Goal: Task Accomplishment & Management: Use online tool/utility

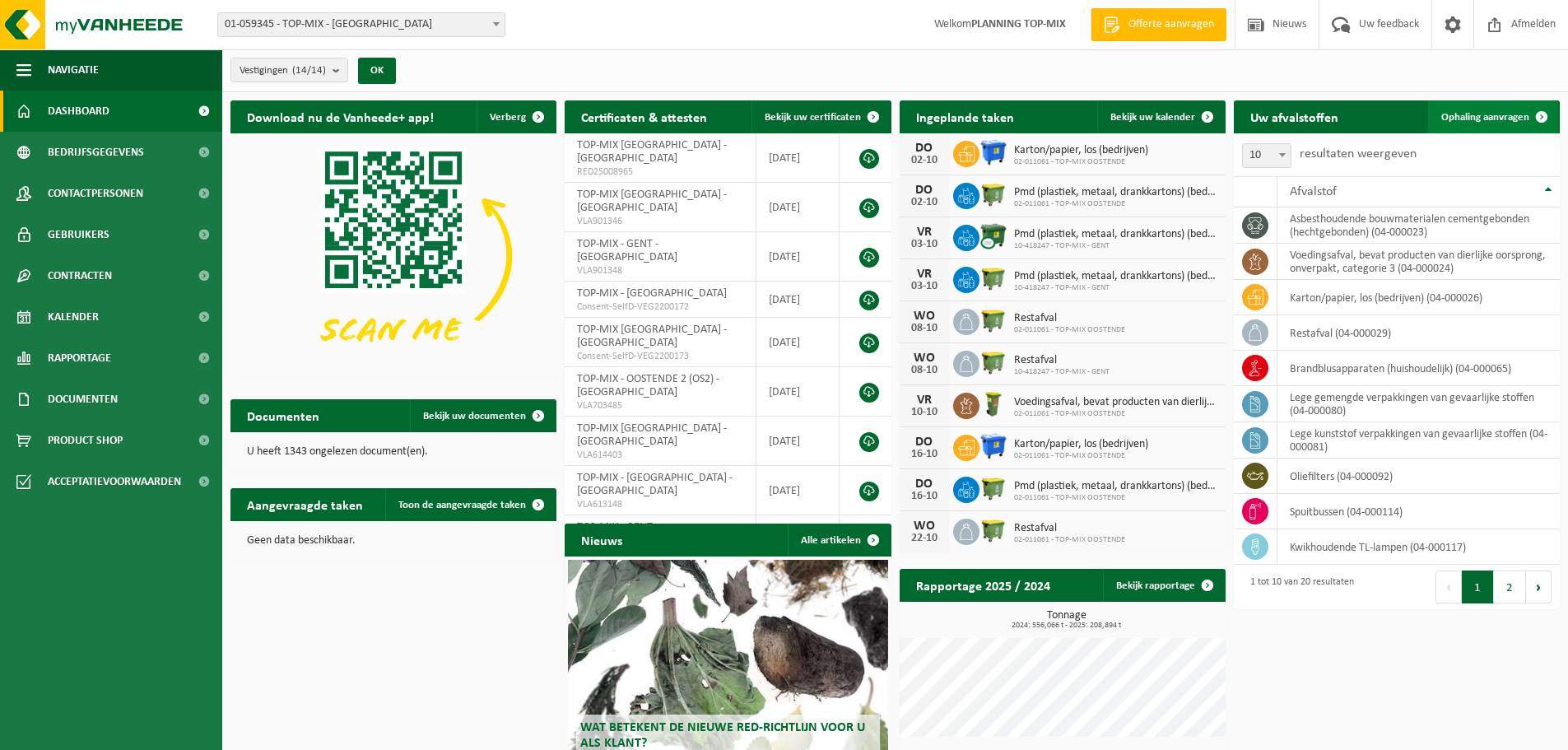
click at [1509, 108] on link "Ophaling aanvragen" at bounding box center [1493, 117] width 130 height 33
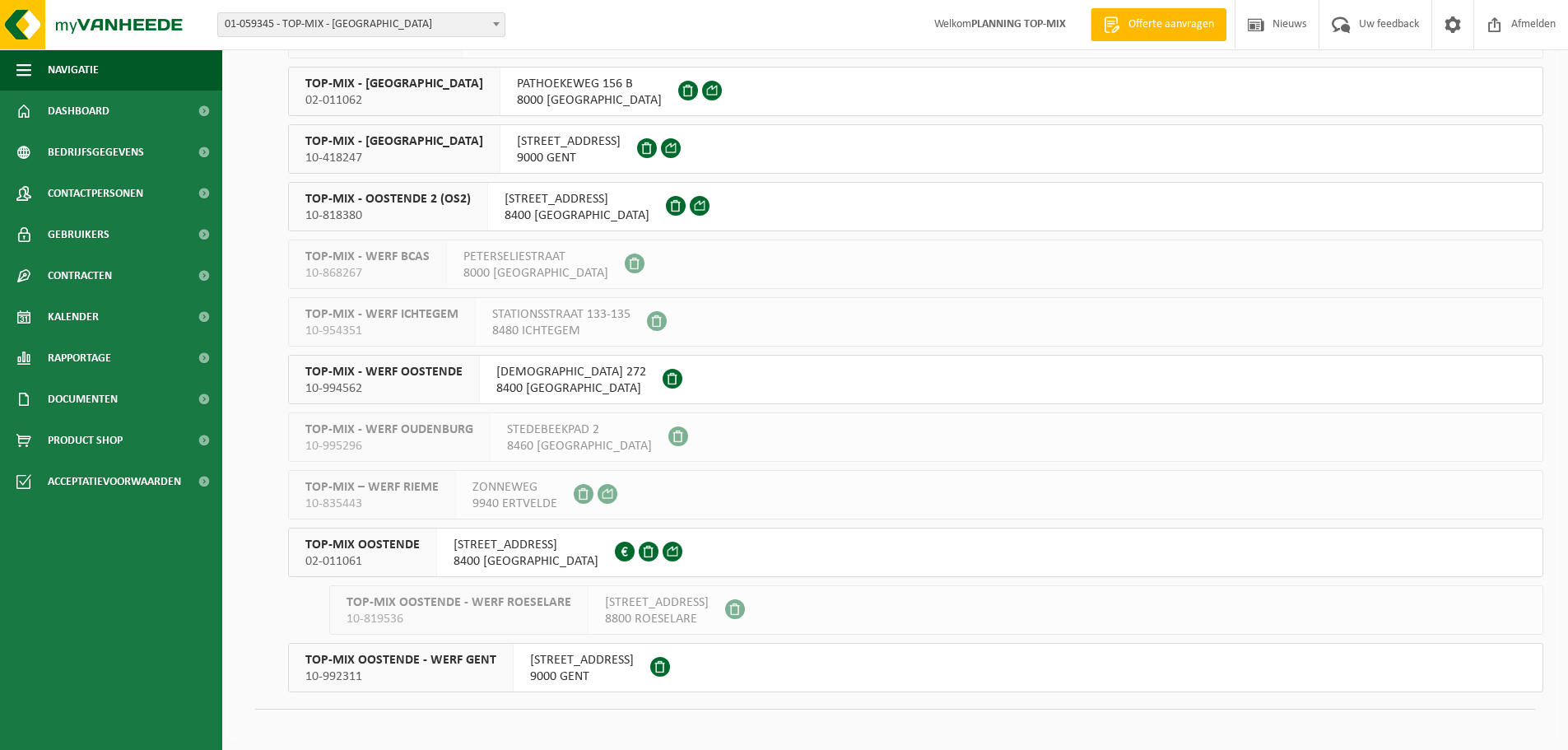
scroll to position [275, 0]
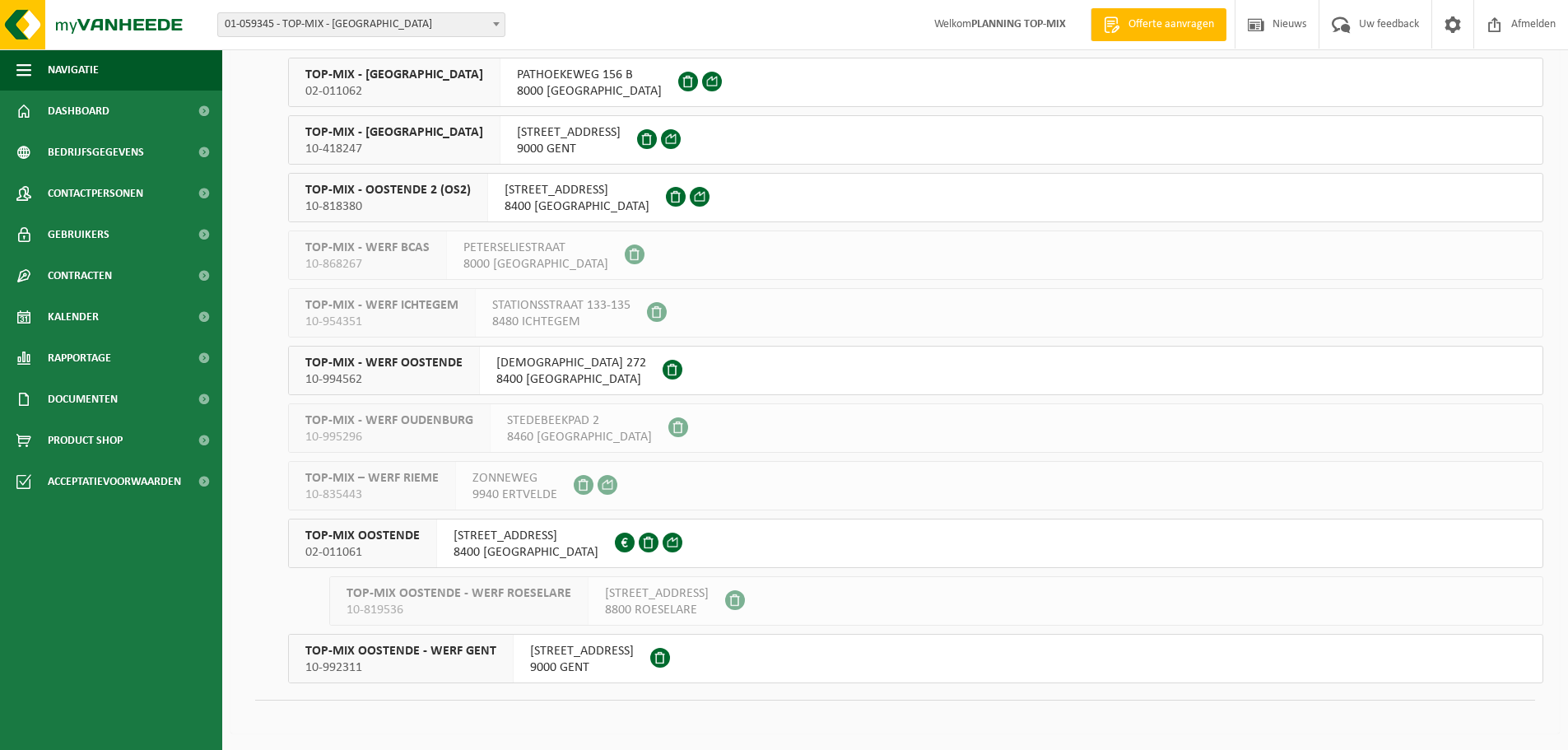
click at [478, 542] on span "OUDENBURGSESTEENWEG 108" at bounding box center [526, 535] width 145 height 16
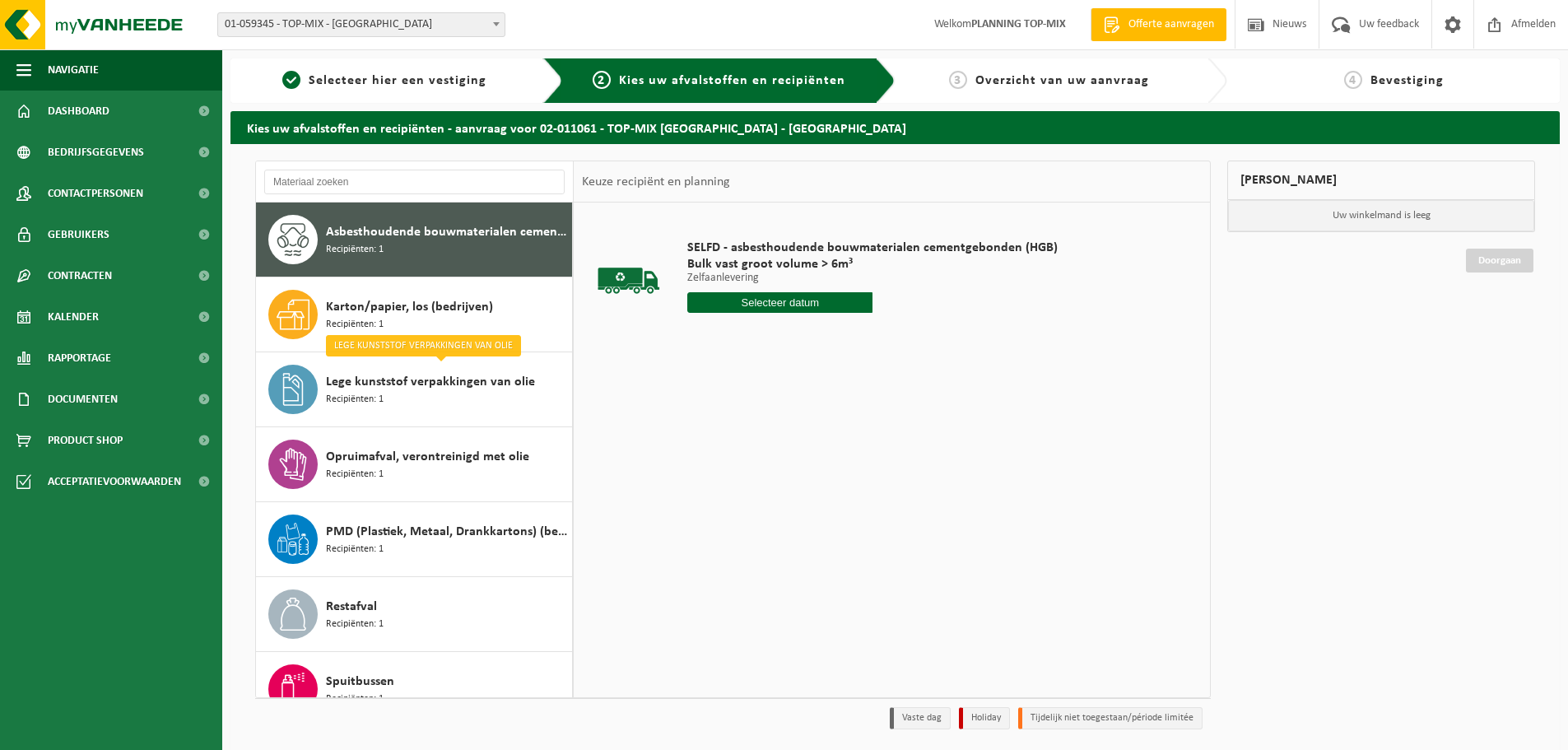
click at [842, 304] on input "text" at bounding box center [780, 303] width 185 height 21
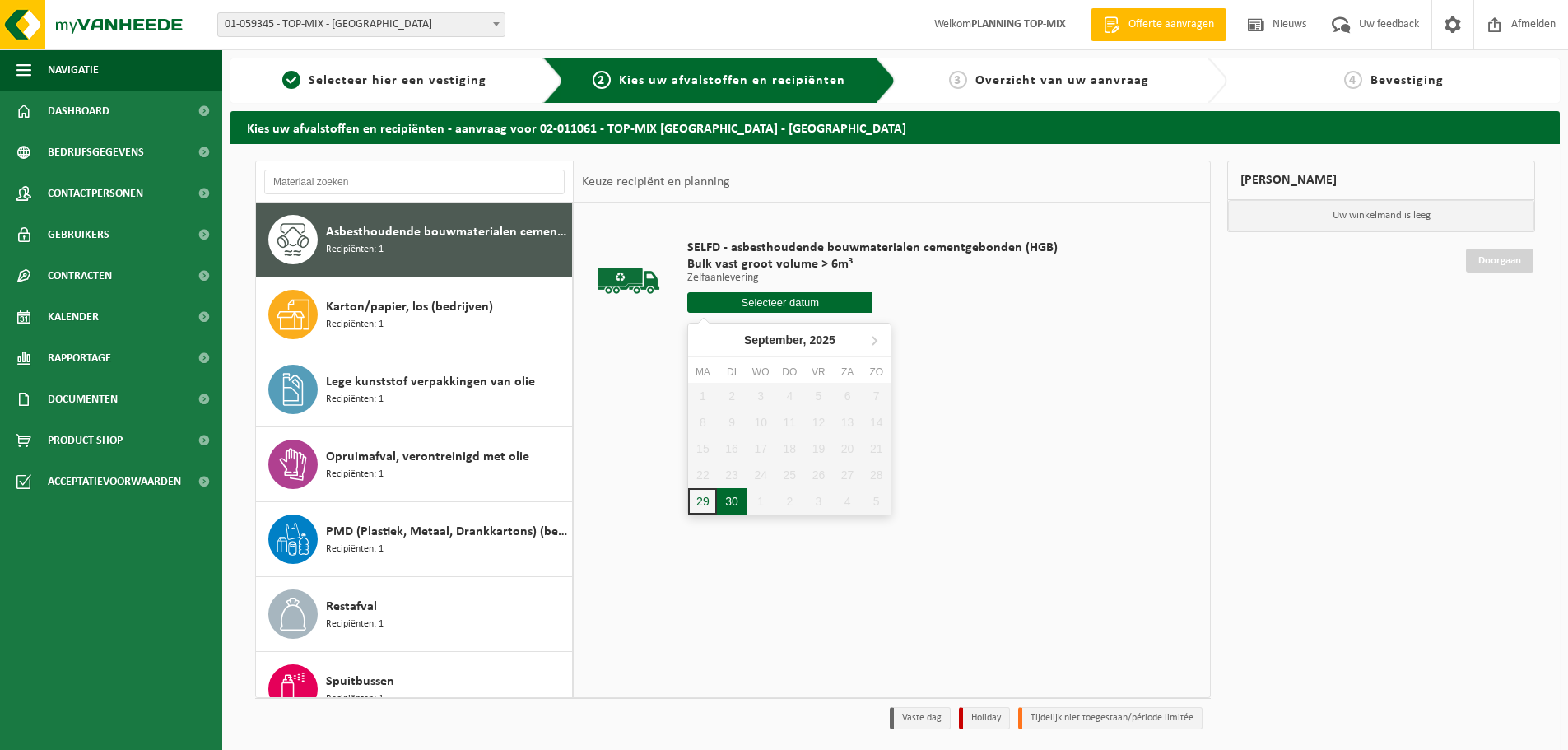
click at [733, 499] on div "30" at bounding box center [732, 501] width 29 height 27
type input "Van 2025-09-30"
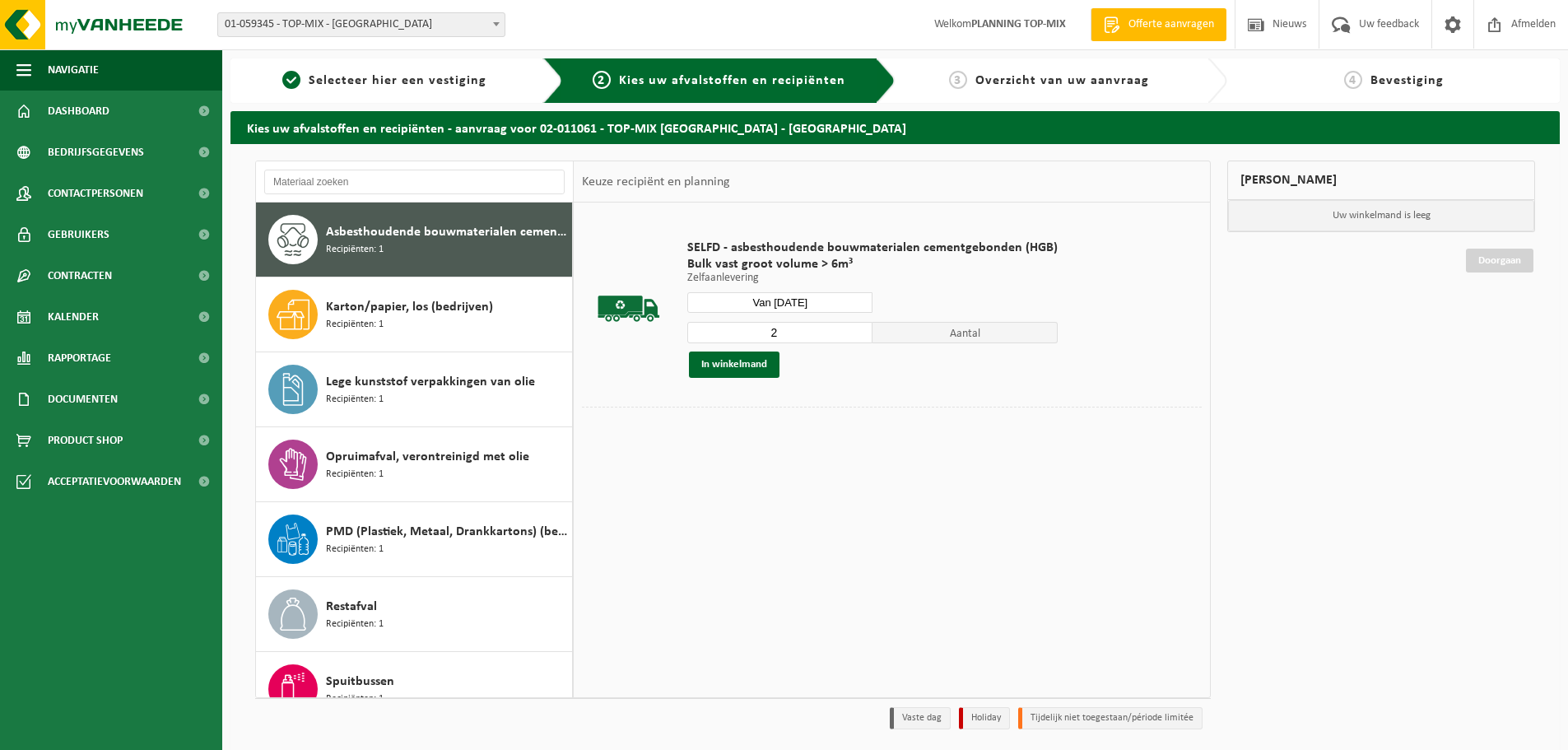
type input "2"
click at [857, 326] on input "2" at bounding box center [780, 332] width 185 height 21
click at [753, 362] on button "In winkelmand" at bounding box center [734, 365] width 91 height 27
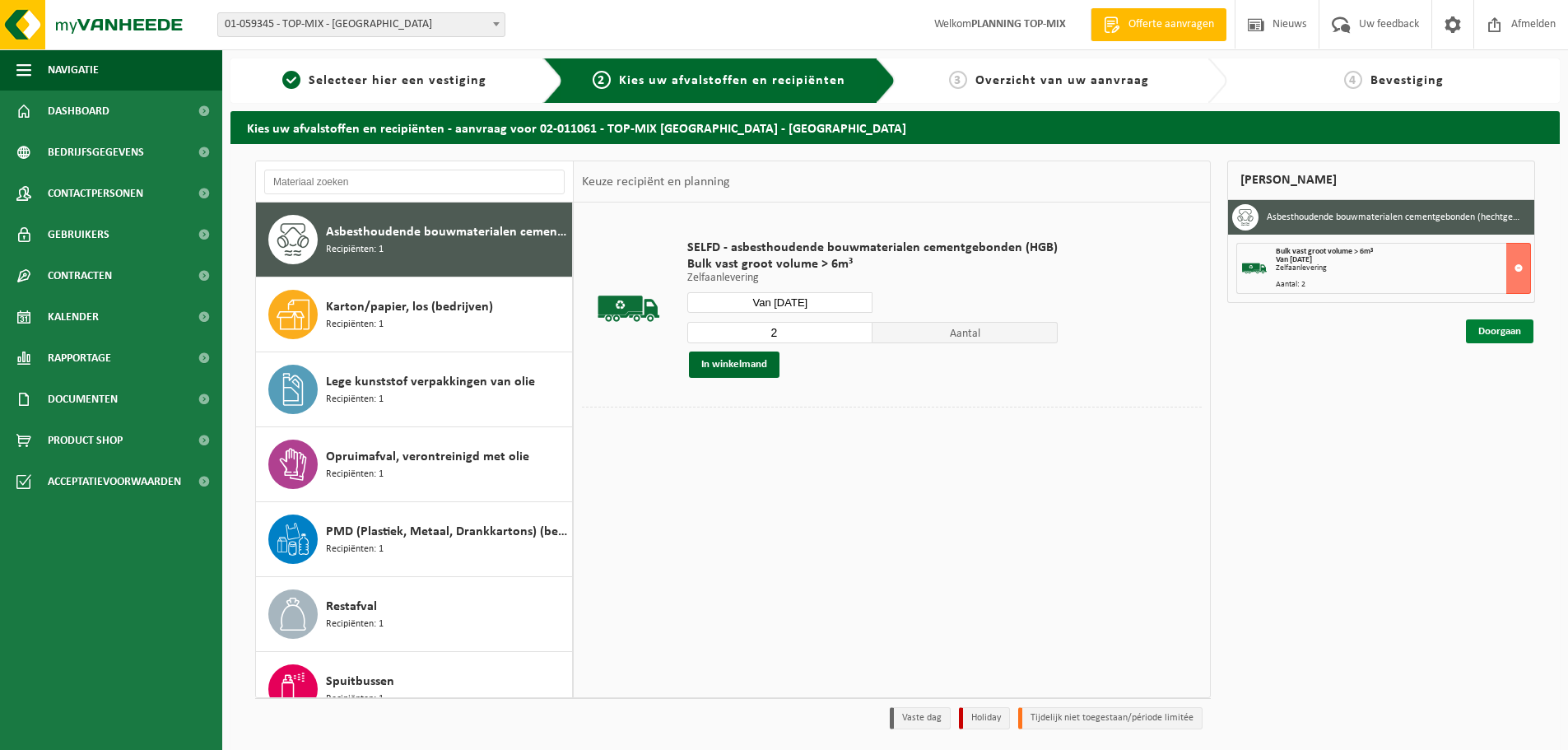
click at [1488, 328] on link "Doorgaan" at bounding box center [1499, 331] width 68 height 24
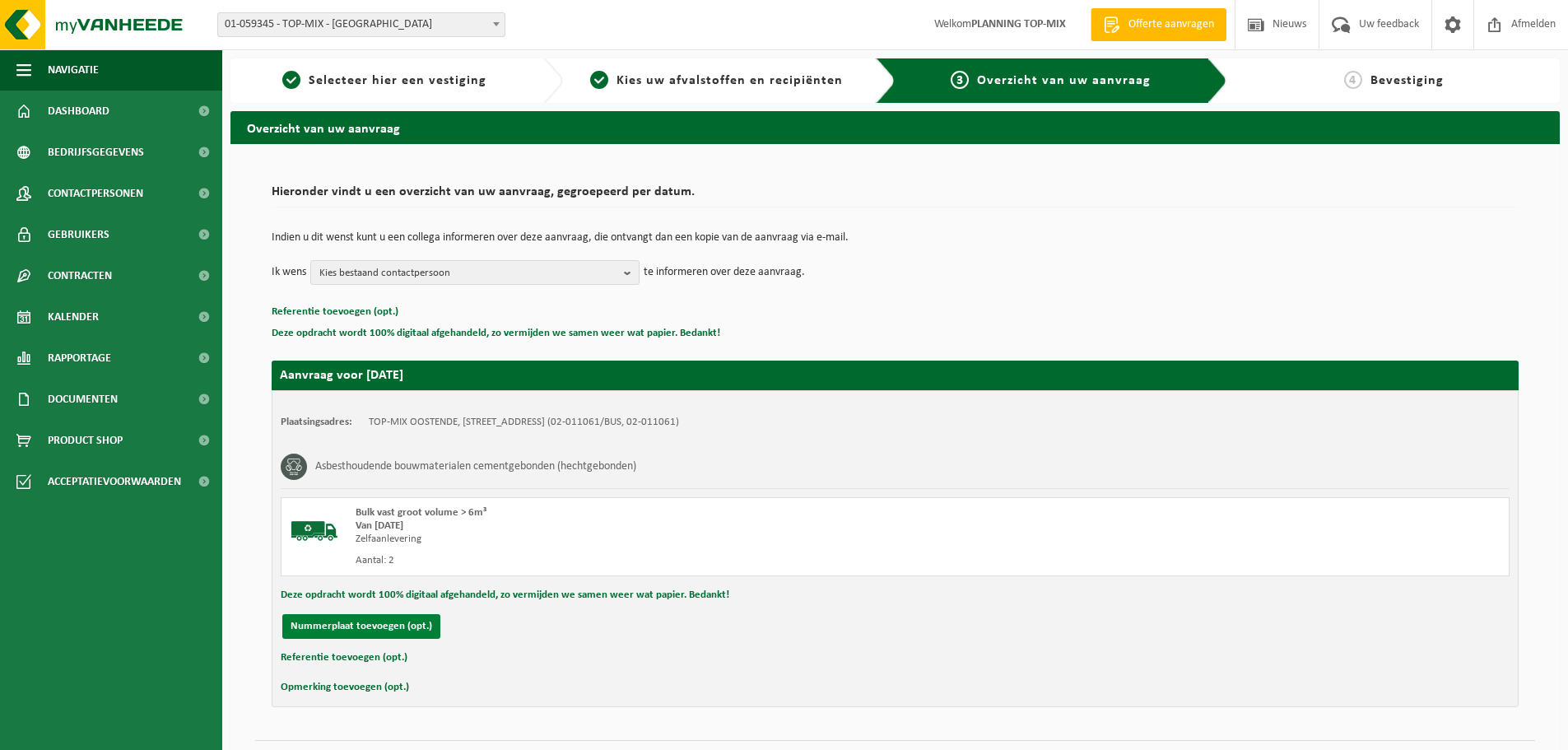
click at [385, 626] on button "Nummerplaat toevoegen (opt.)" at bounding box center [361, 626] width 158 height 25
click at [438, 627] on input "text" at bounding box center [540, 626] width 371 height 25
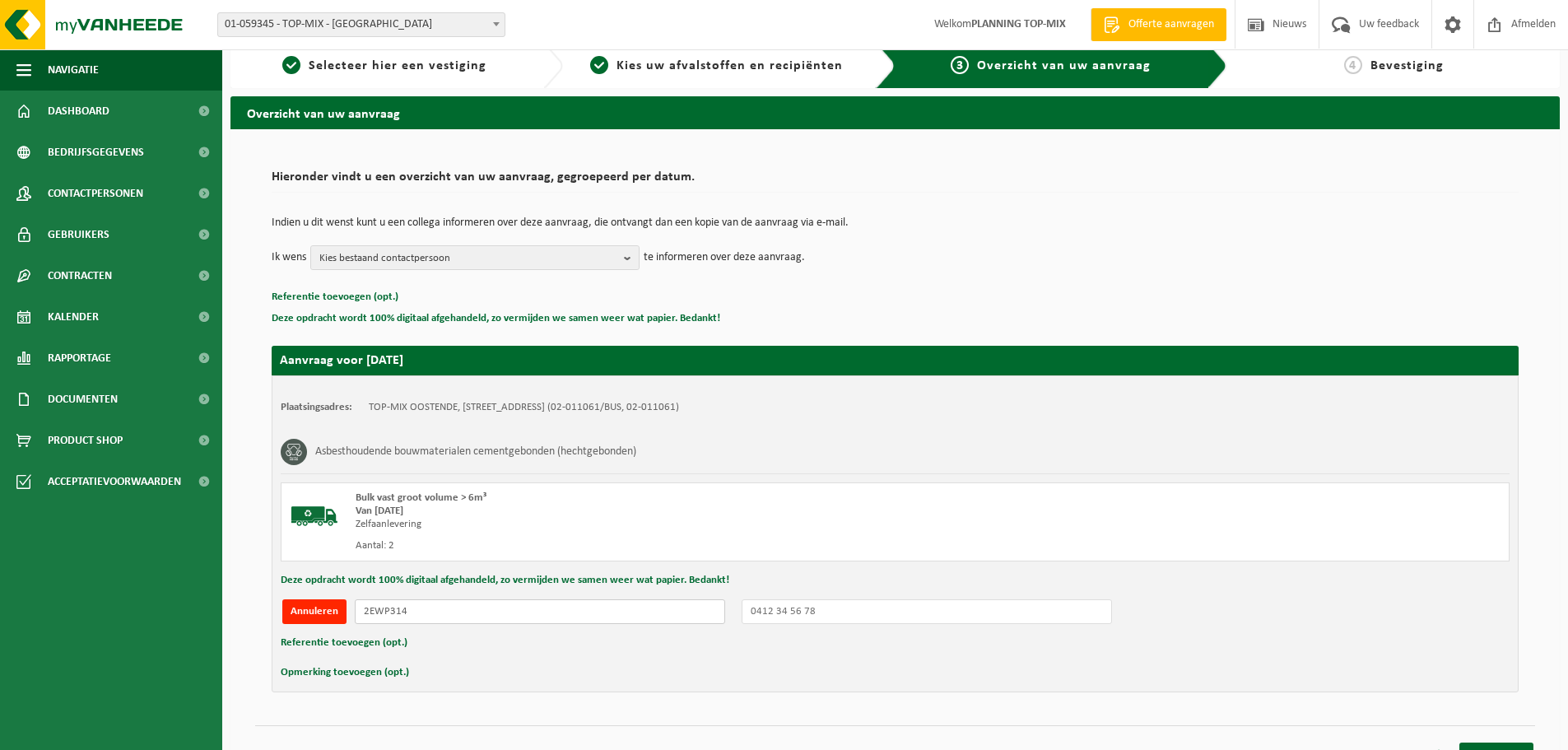
scroll to position [40, 0]
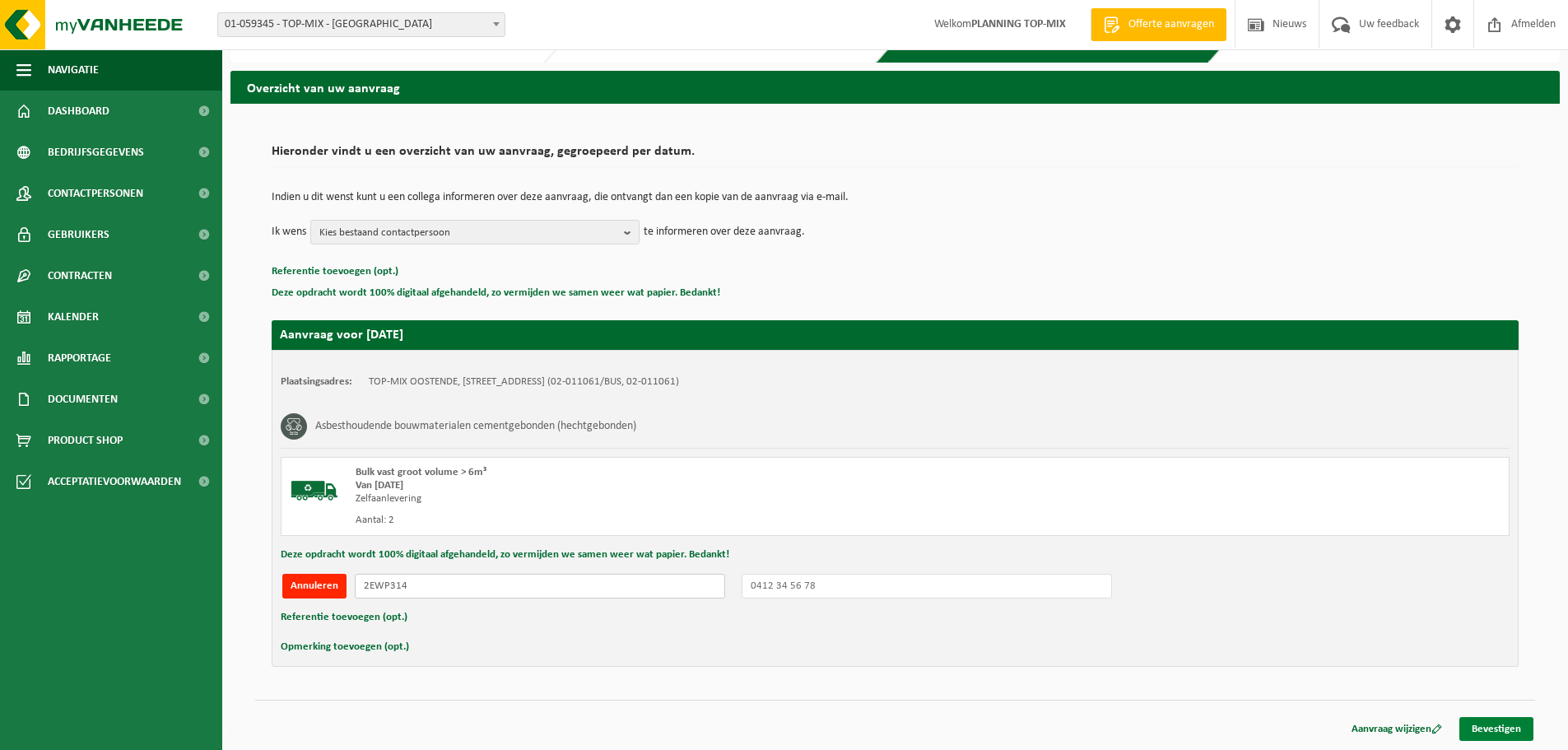
type input "2EWP314"
click at [1482, 732] on link "Bevestigen" at bounding box center [1496, 729] width 74 height 24
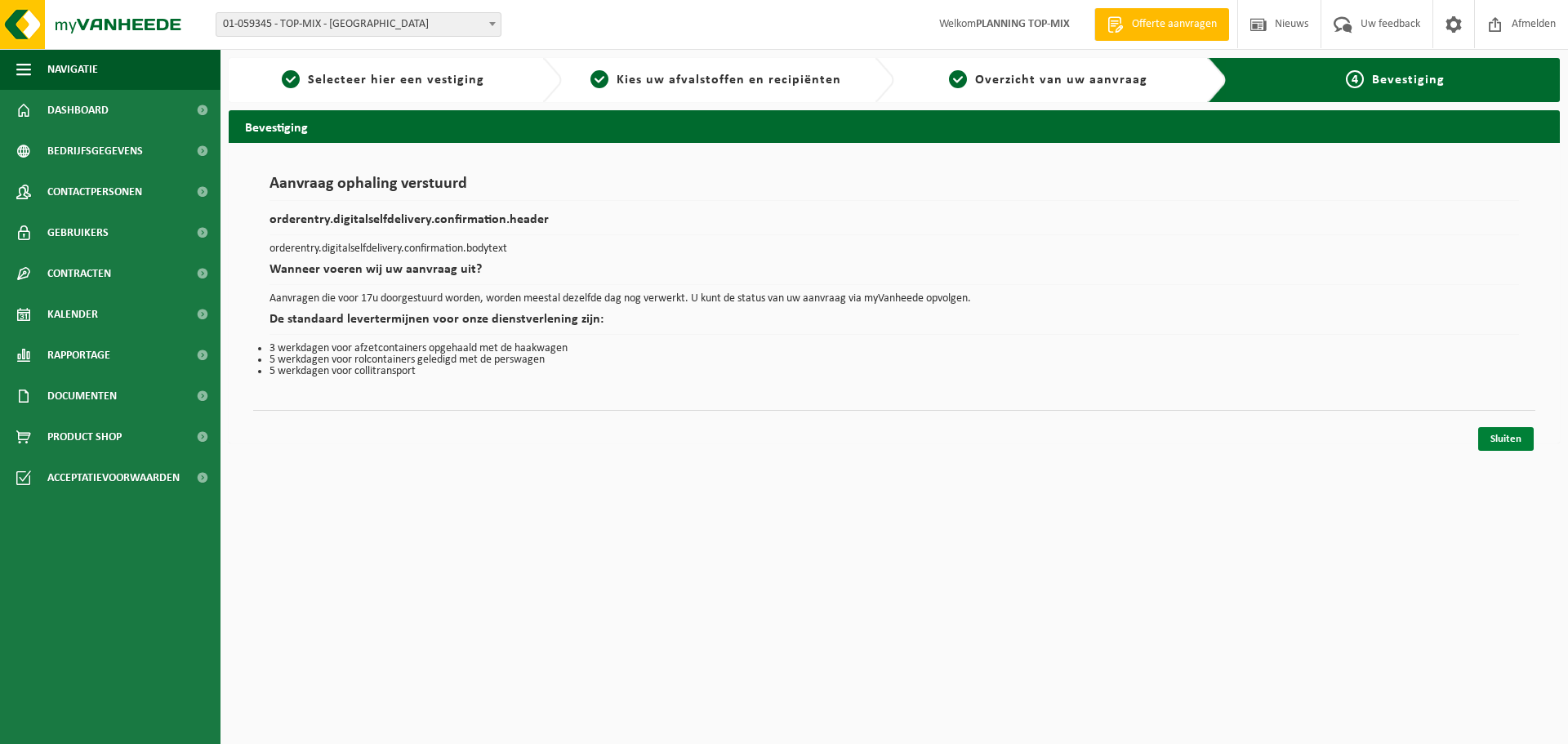
click at [1521, 438] on link "Sluiten" at bounding box center [1505, 439] width 55 height 24
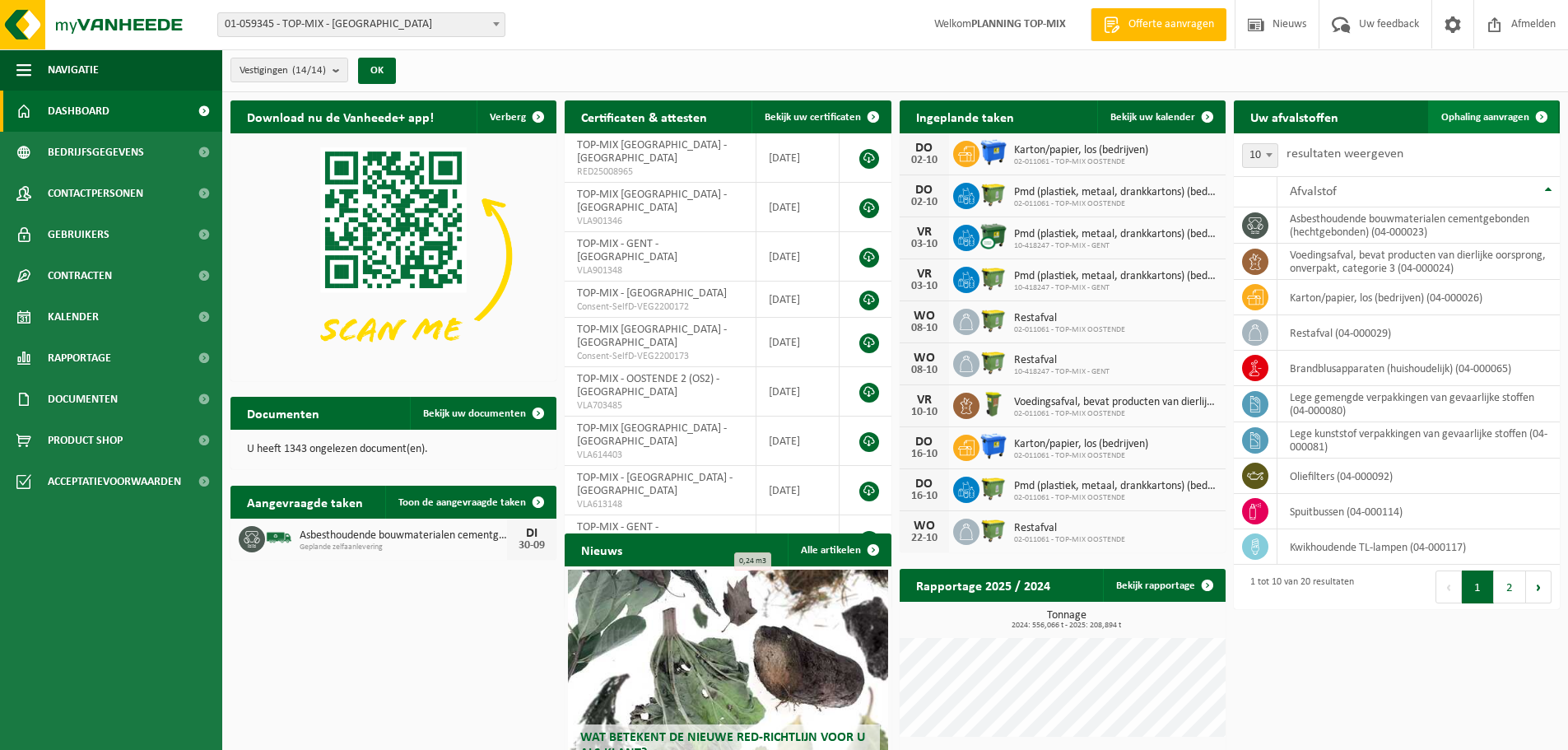
click at [1457, 122] on span "Ophaling aanvragen" at bounding box center [1485, 117] width 88 height 10
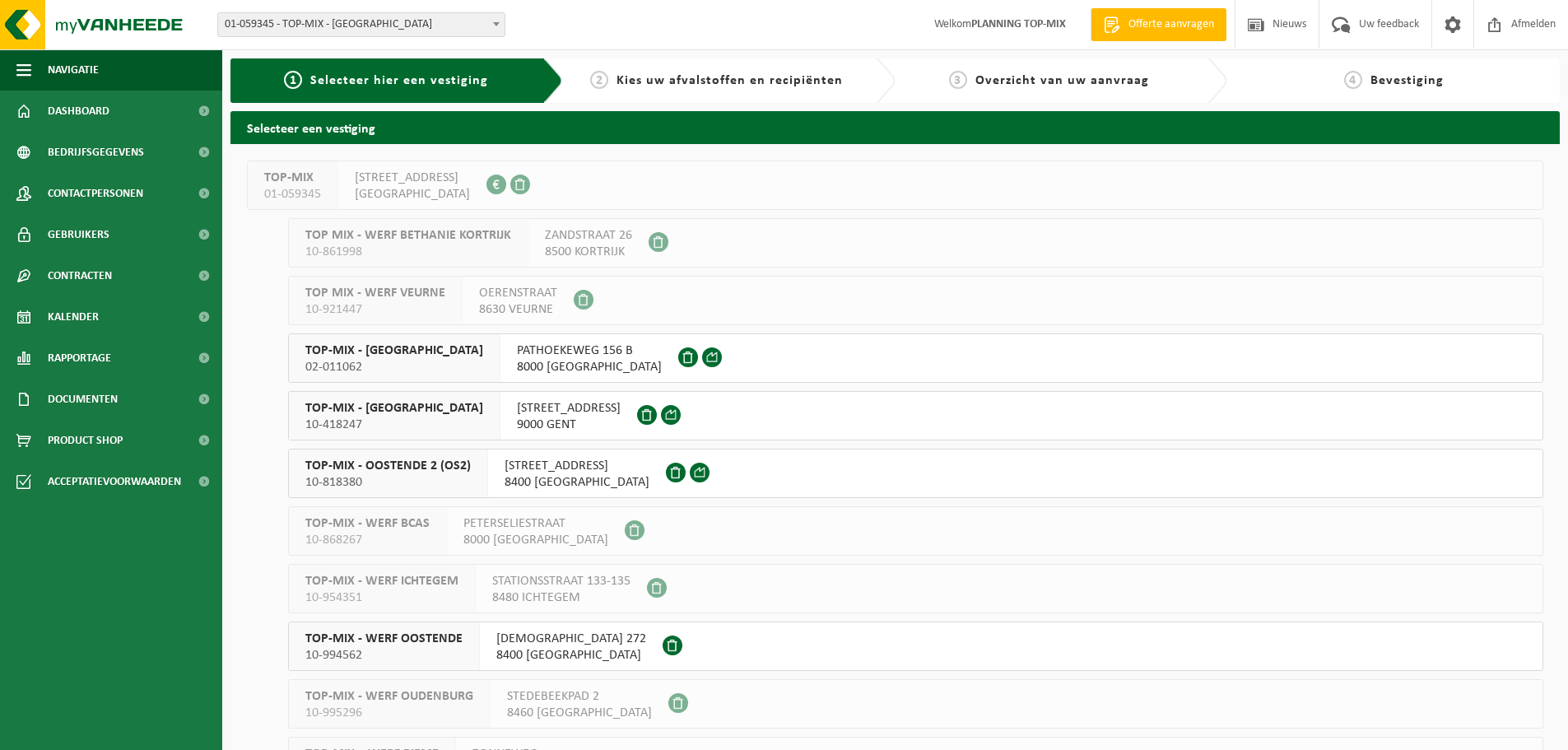
click at [376, 348] on span "TOP-MIX - [GEOGRAPHIC_DATA]" at bounding box center [394, 350] width 178 height 16
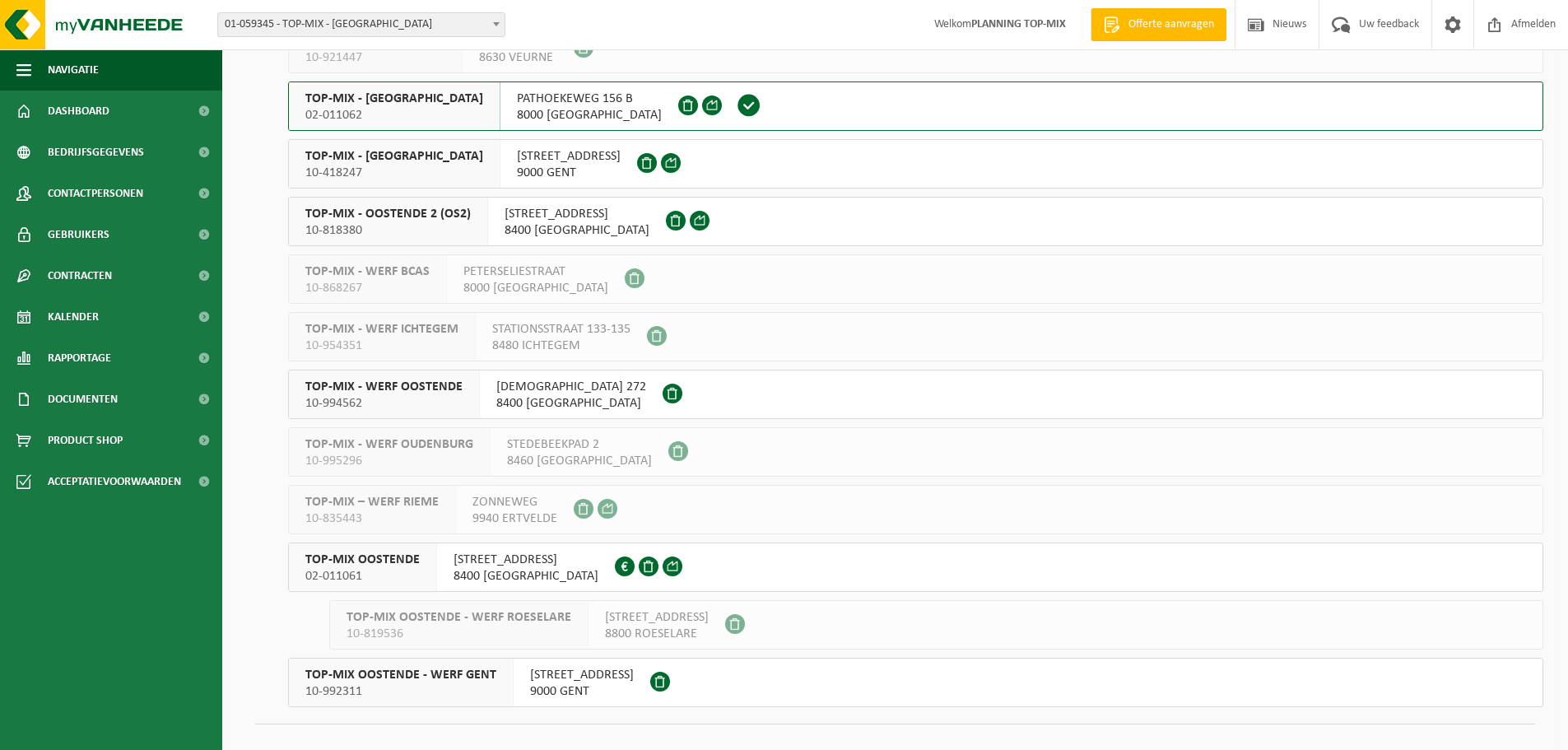
scroll to position [275, 0]
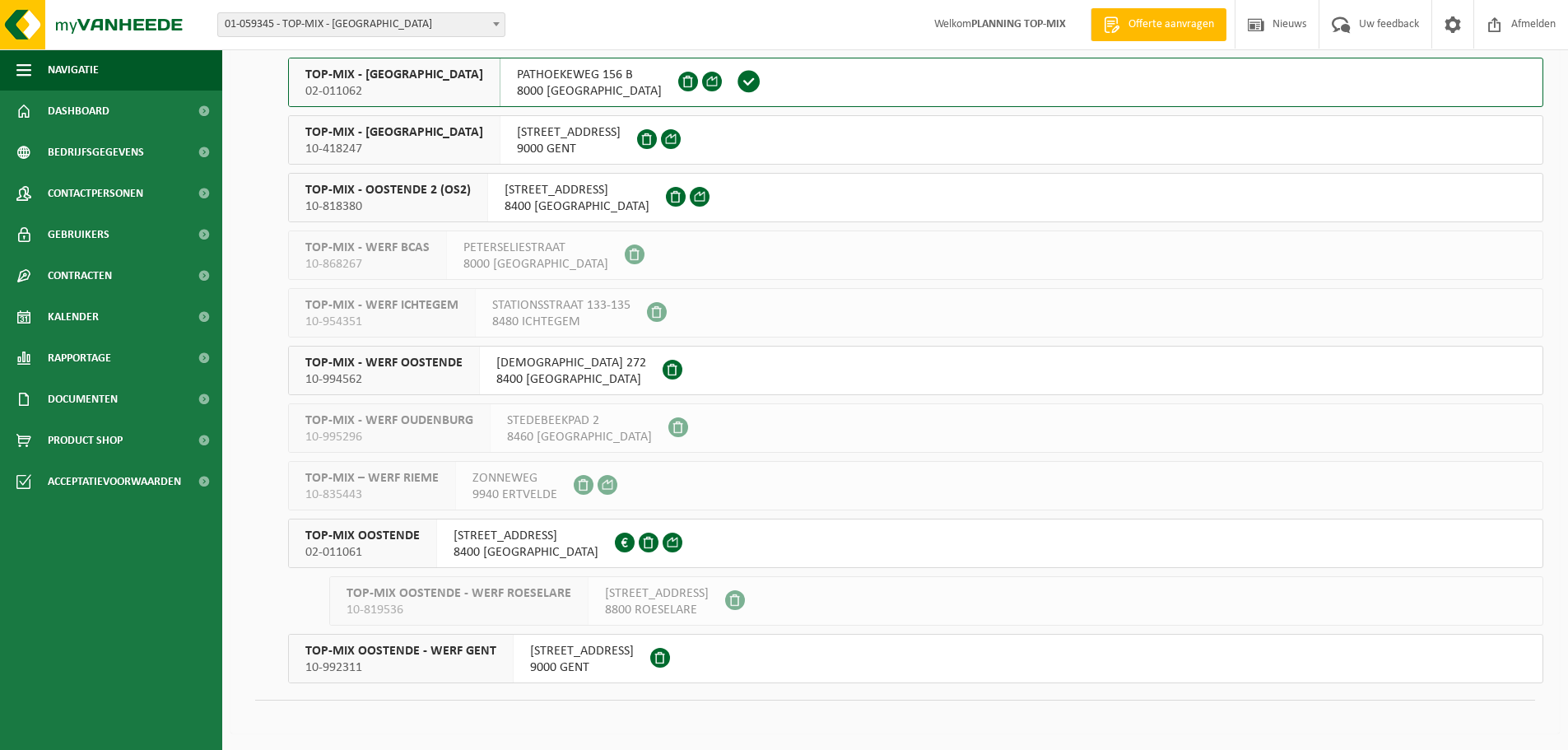
click at [405, 360] on span "TOP-MIX - WERF OOSTENDE" at bounding box center [383, 362] width 157 height 16
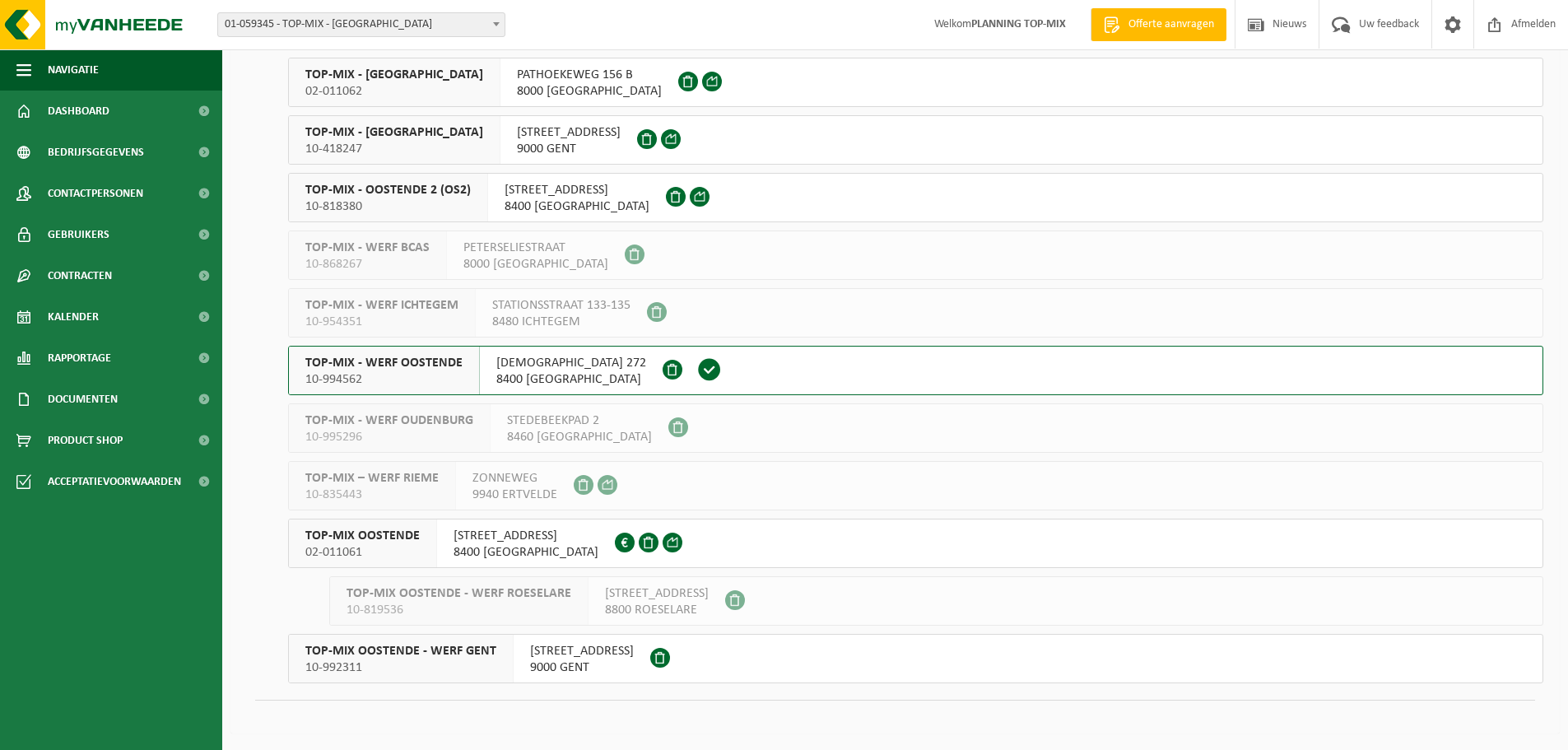
click at [405, 360] on span "TOP-MIX - WERF OOSTENDE" at bounding box center [383, 362] width 157 height 16
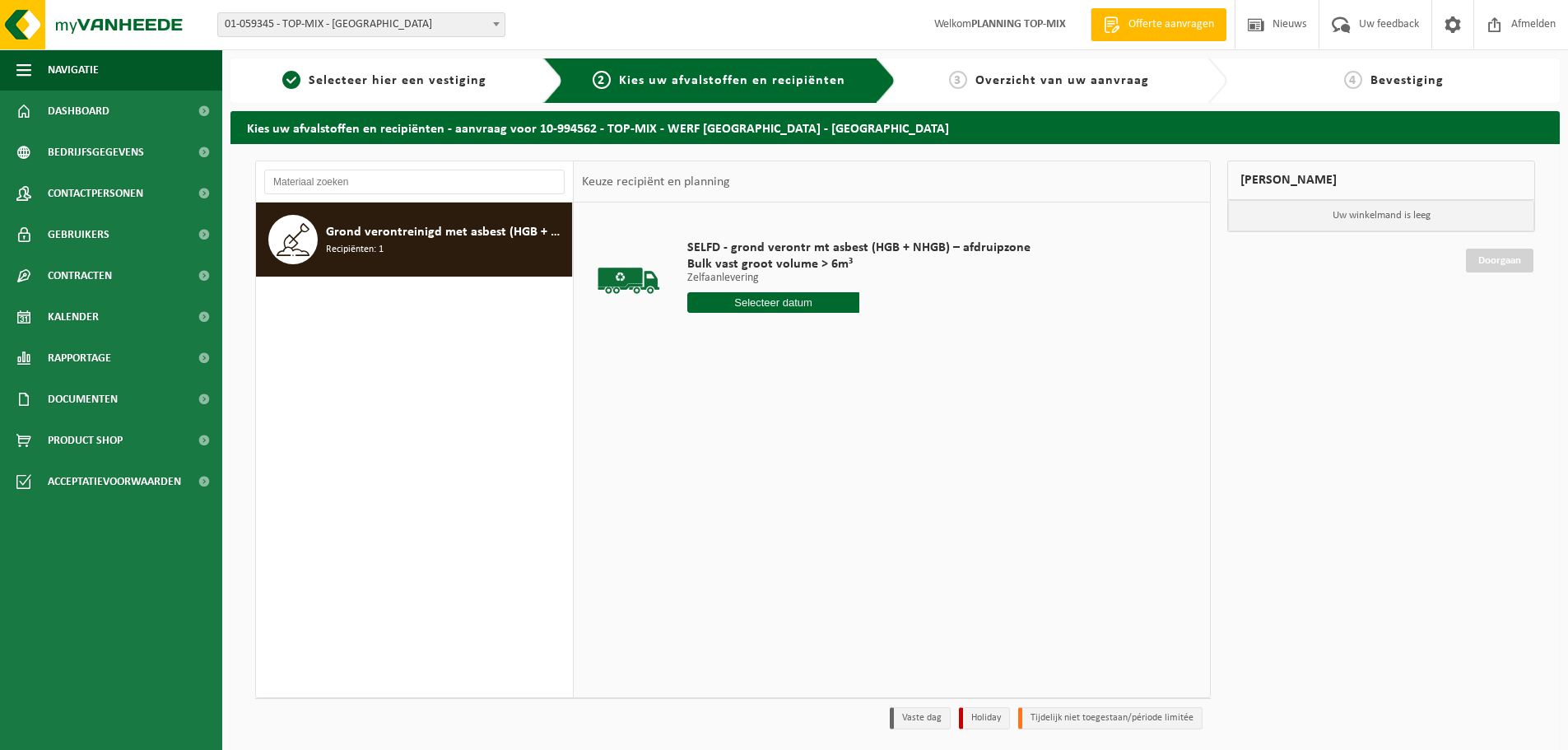
click at [799, 305] on input "text" at bounding box center [773, 303] width 172 height 21
click at [731, 493] on div "30" at bounding box center [732, 501] width 29 height 27
type input "Van [DATE]"
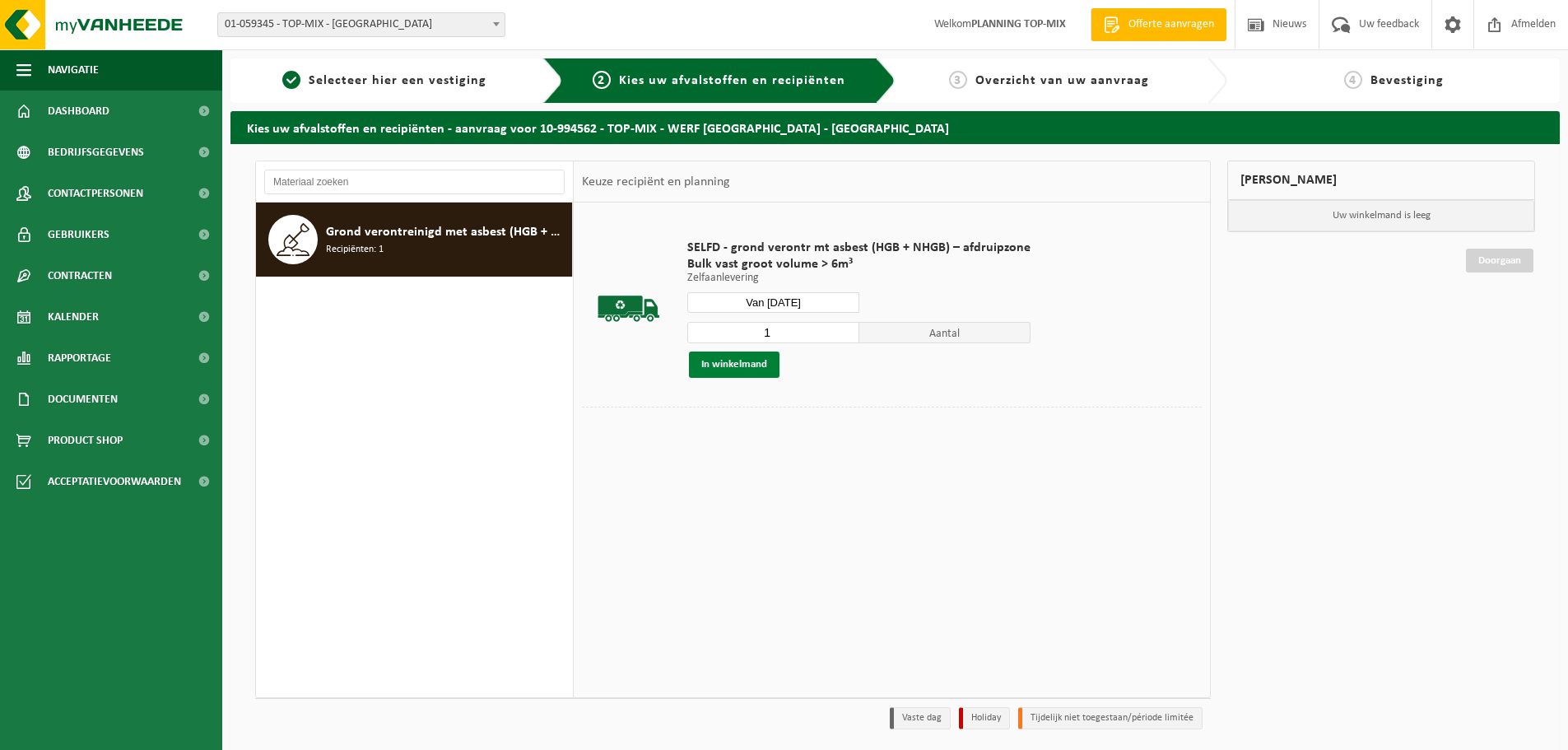
click at [751, 356] on button "In winkelmand" at bounding box center [734, 365] width 91 height 27
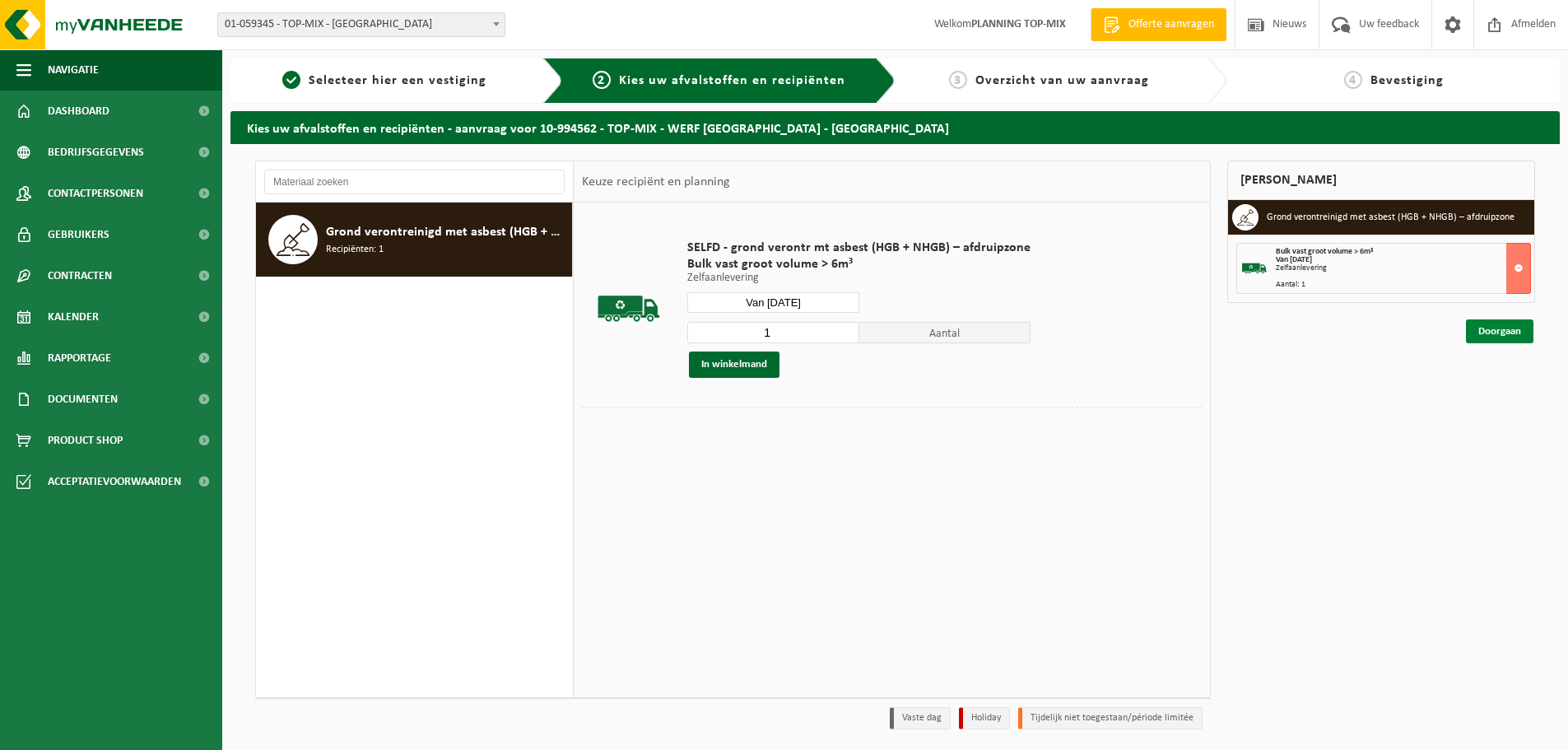
click at [1509, 331] on link "Doorgaan" at bounding box center [1499, 331] width 68 height 24
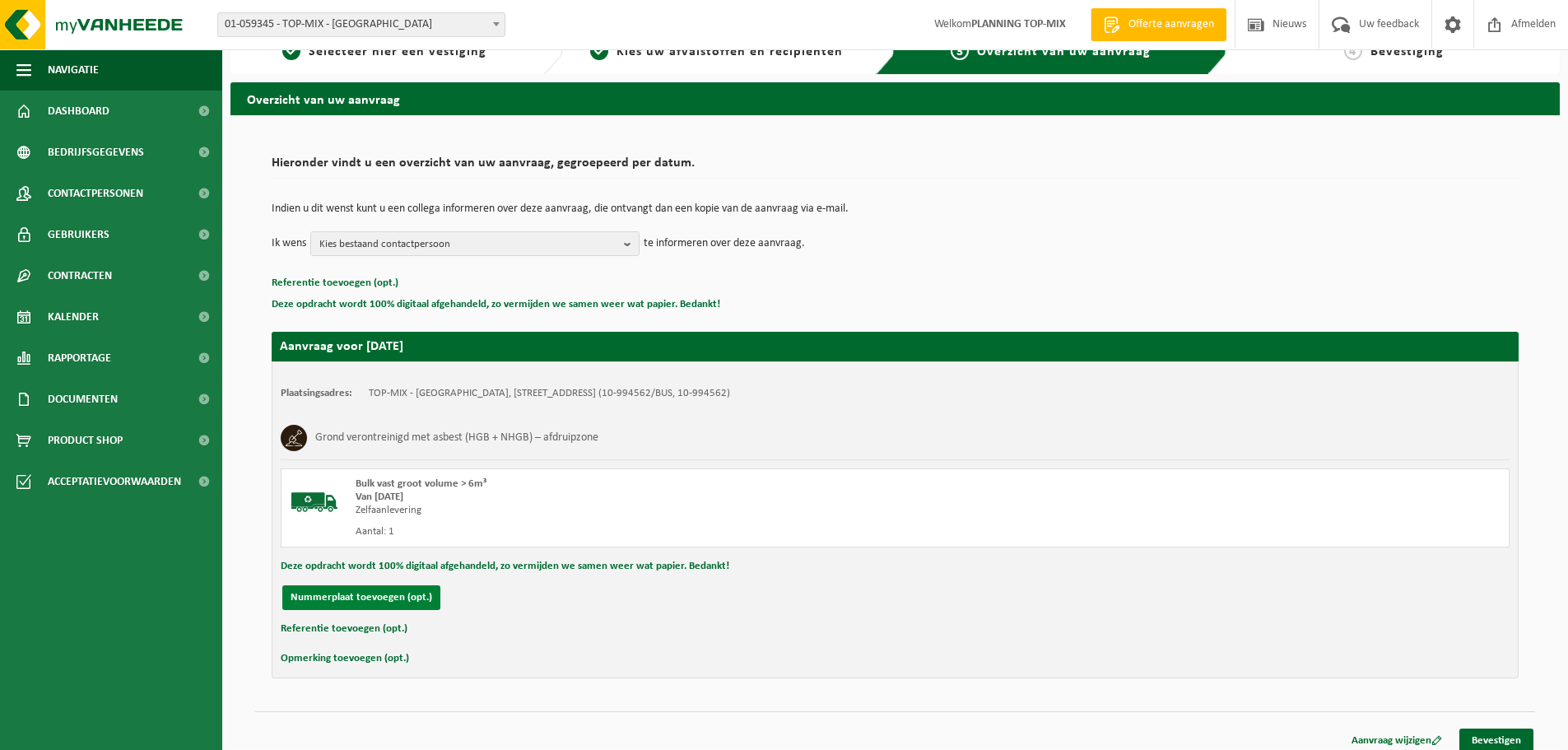
scroll to position [40, 0]
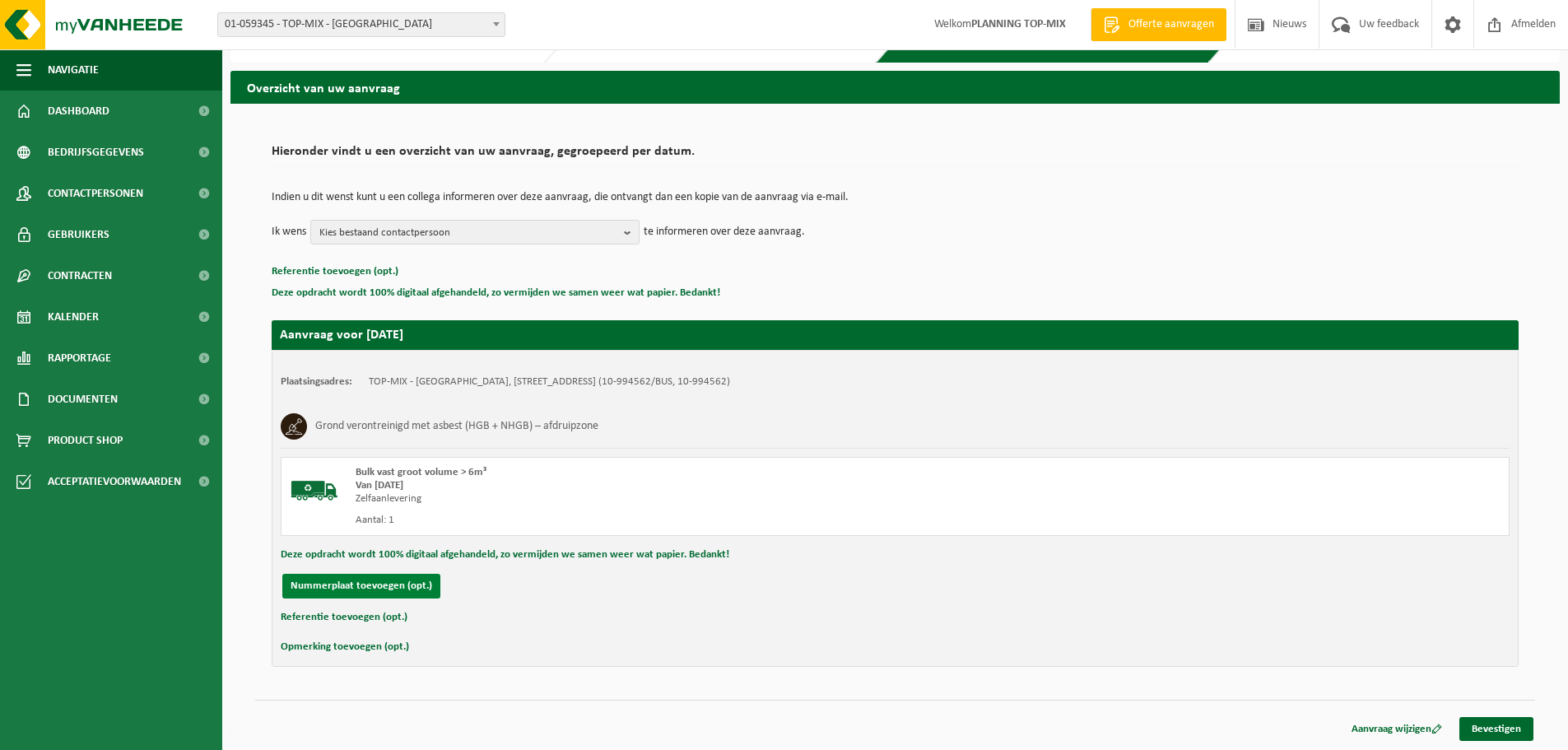
click at [395, 577] on button "Nummerplaat toevoegen (opt.)" at bounding box center [361, 586] width 158 height 25
click at [419, 592] on input "text" at bounding box center [540, 586] width 371 height 25
type input "2EWP314"
click at [1501, 731] on link "Bevestigen" at bounding box center [1496, 729] width 74 height 24
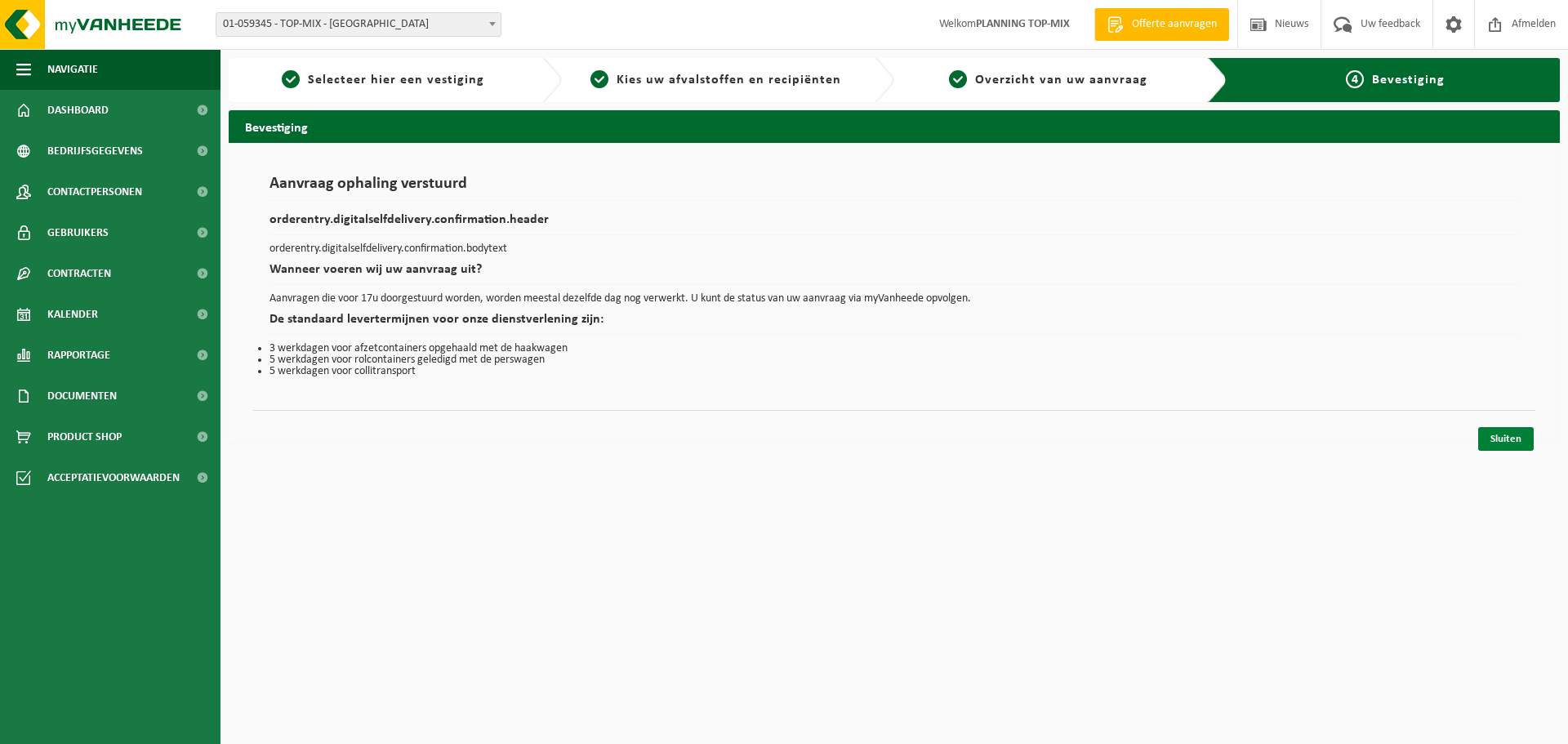
click at [1496, 435] on link "Sluiten" at bounding box center [1505, 439] width 55 height 24
